Goal: Entertainment & Leisure: Consume media (video, audio)

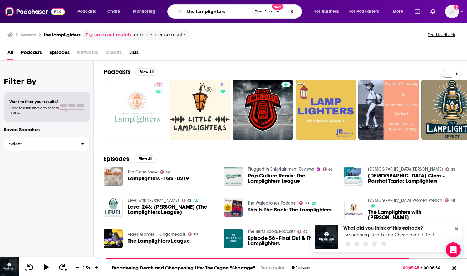
click at [214, 13] on input "the lamplighters" at bounding box center [217, 12] width 67 height 10
type input "carpooling with [PERSON_NAME]"
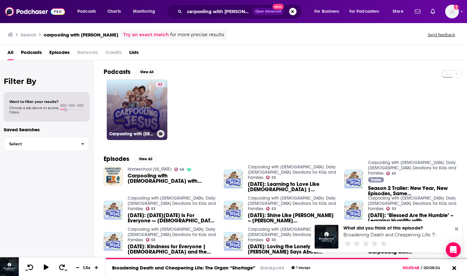
click at [145, 107] on link "53 Carpooling with [DEMOGRAPHIC_DATA]: Daily [DEMOGRAPHIC_DATA] Devotions for K…" at bounding box center [137, 110] width 61 height 61
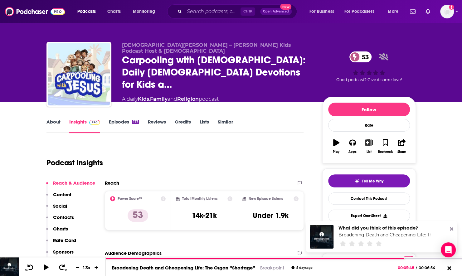
click at [365, 142] on icon "button" at bounding box center [369, 142] width 8 height 7
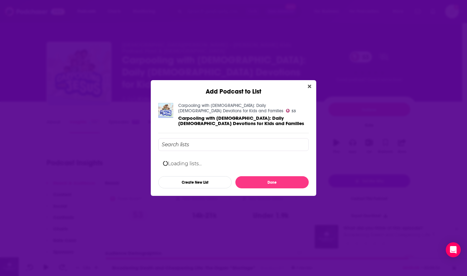
click at [218, 140] on div "Loading lists... Create New List Done" at bounding box center [233, 163] width 150 height 50
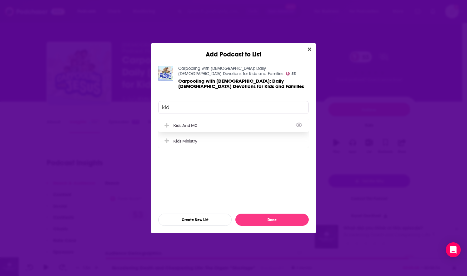
click at [205, 127] on div "Kids and MG" at bounding box center [233, 126] width 150 height 14
type input "kid"
click at [259, 218] on button "Done" at bounding box center [271, 220] width 73 height 12
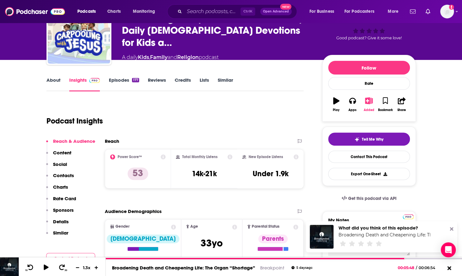
scroll to position [62, 0]
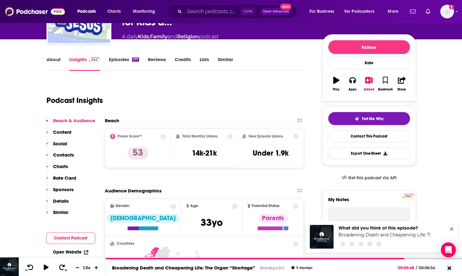
click at [122, 64] on link "Episodes 177" at bounding box center [124, 63] width 30 height 14
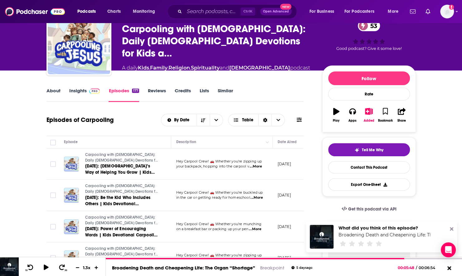
click at [51, 89] on link "About" at bounding box center [54, 95] width 14 height 14
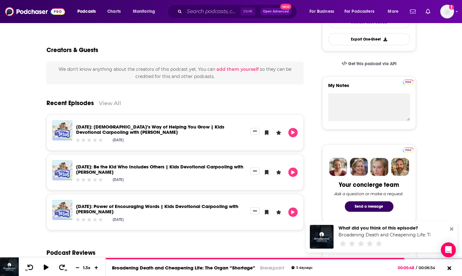
scroll to position [177, 0]
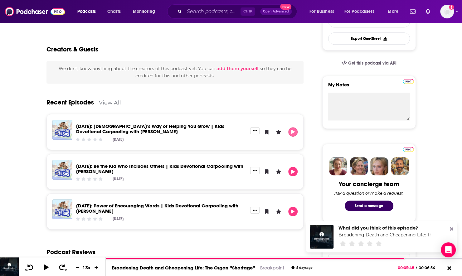
click at [293, 133] on icon "Play" at bounding box center [293, 132] width 5 height 4
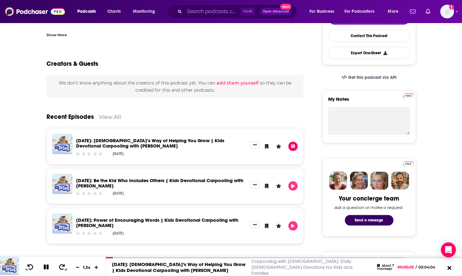
scroll to position [163, 0]
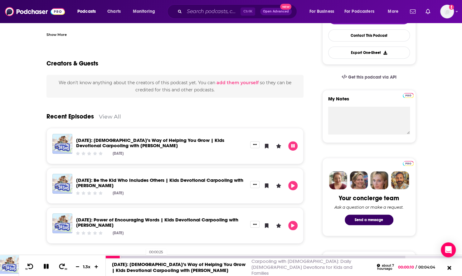
click at [143, 258] on div at bounding box center [256, 257] width 300 height 2
click at [208, 258] on div at bounding box center [256, 257] width 300 height 2
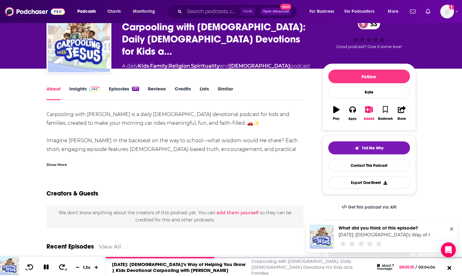
scroll to position [0, 0]
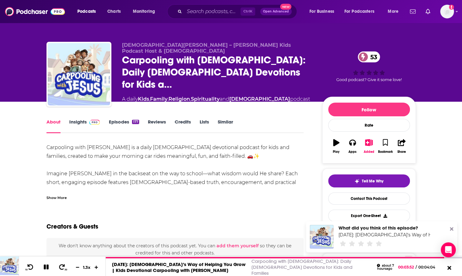
click at [76, 120] on link "Insights" at bounding box center [84, 126] width 31 height 14
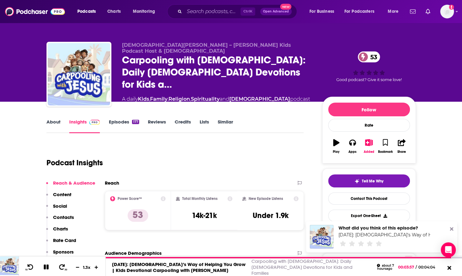
click at [111, 120] on link "Episodes 177" at bounding box center [124, 126] width 30 height 14
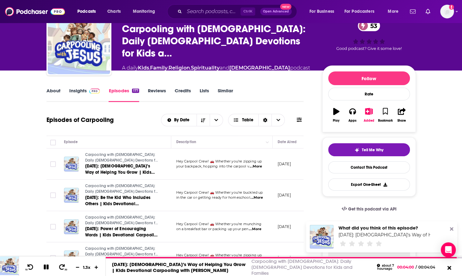
scroll to position [94, 0]
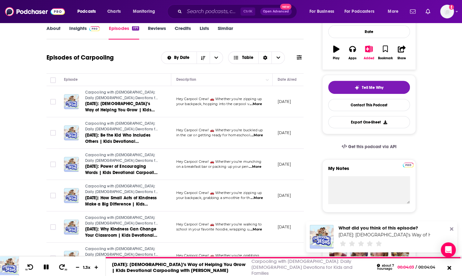
click at [298, 60] on icon at bounding box center [299, 57] width 5 height 5
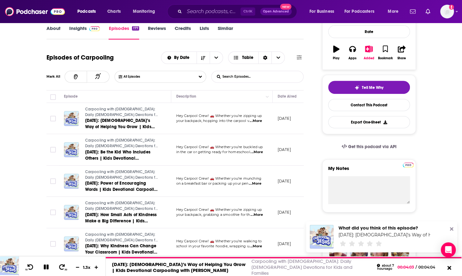
click at [254, 78] on input "List Search Input" at bounding box center [244, 76] width 65 height 11
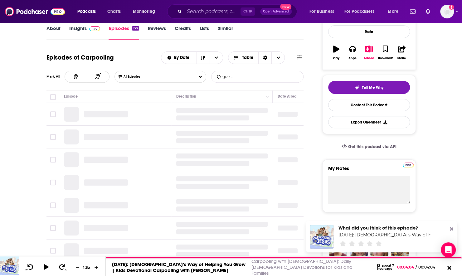
click at [254, 78] on input "guest" at bounding box center [244, 76] width 65 height 11
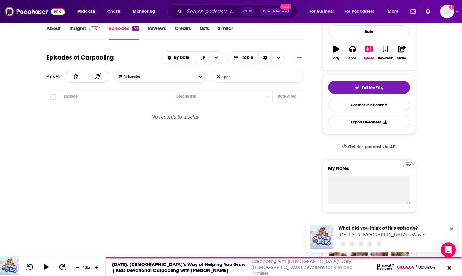
click at [254, 78] on input "guest" at bounding box center [244, 76] width 65 height 11
type input "with"
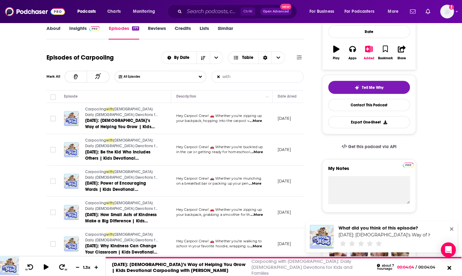
click at [218, 76] on icon at bounding box center [218, 77] width 2 height 2
